Goal: Task Accomplishment & Management: Use online tool/utility

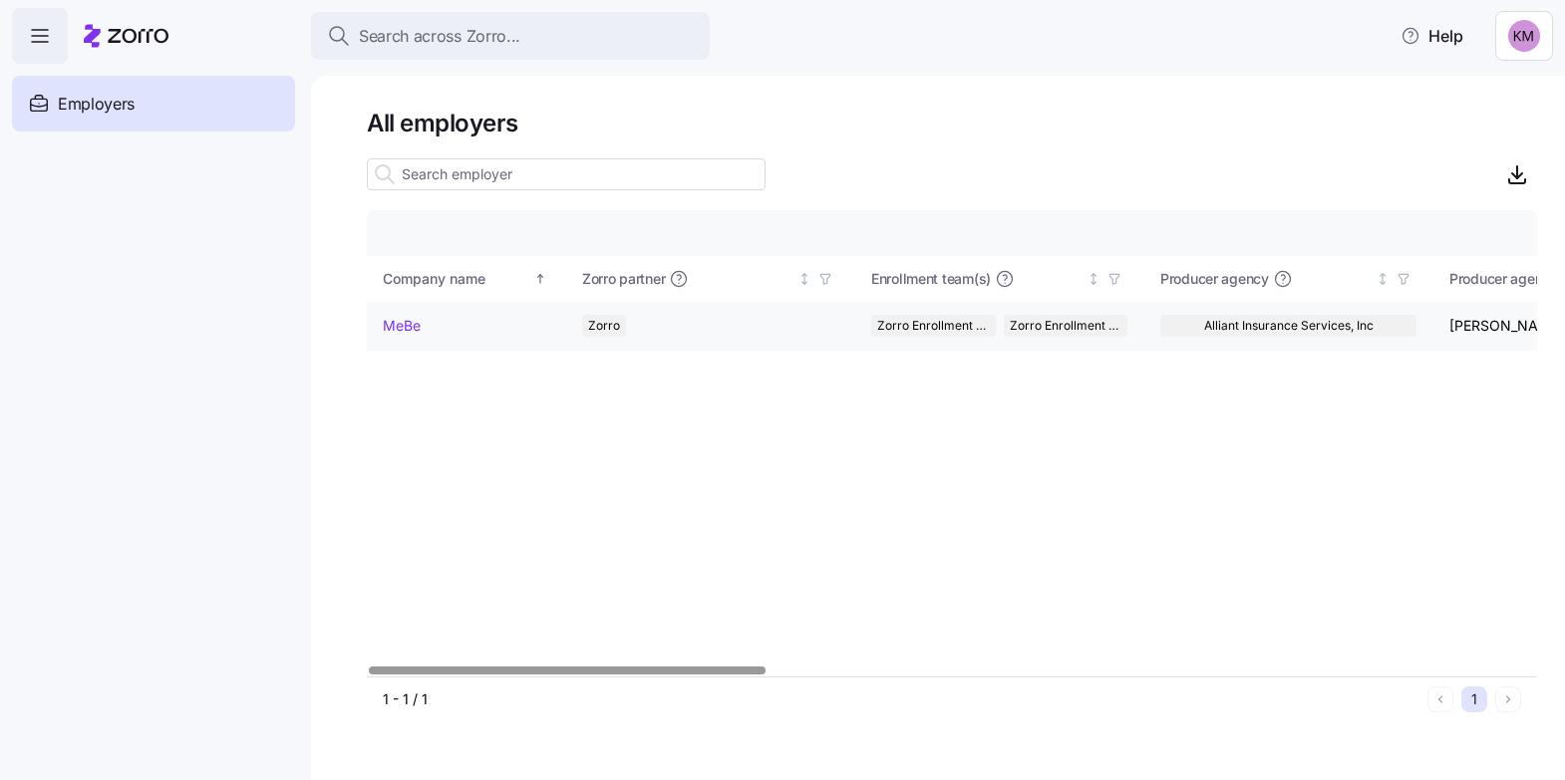
click at [408, 316] on link "MeBe" at bounding box center [402, 326] width 38 height 20
